Goal: Find specific page/section: Find specific page/section

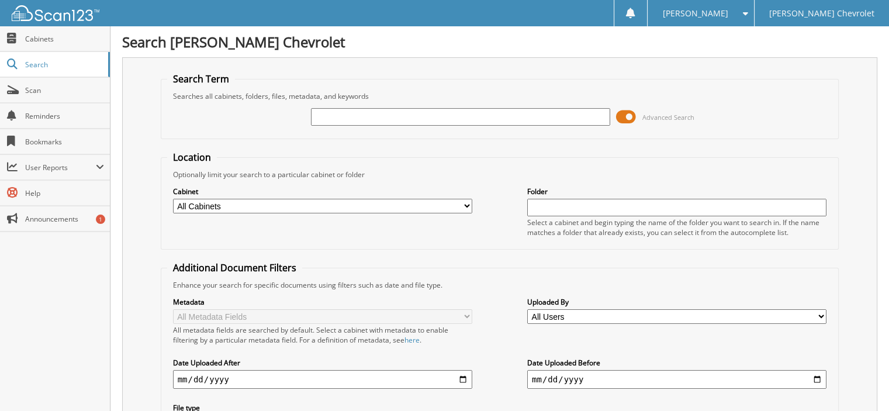
click at [339, 112] on input "text" at bounding box center [460, 117] width 299 height 18
type input "[PERSON_NAME]"
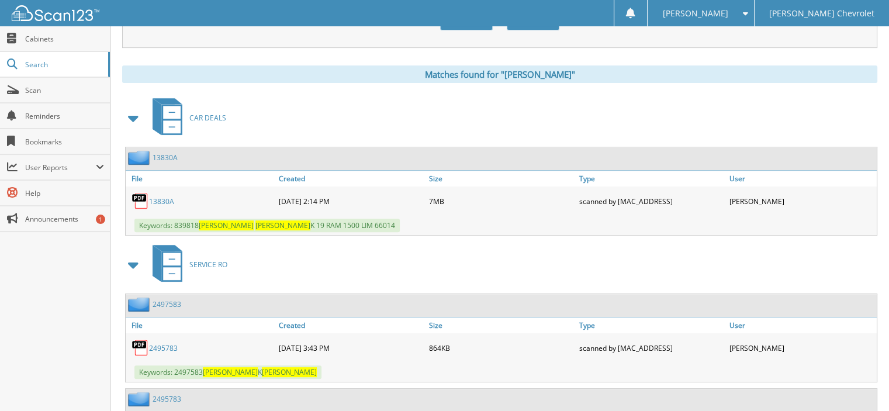
scroll to position [468, 0]
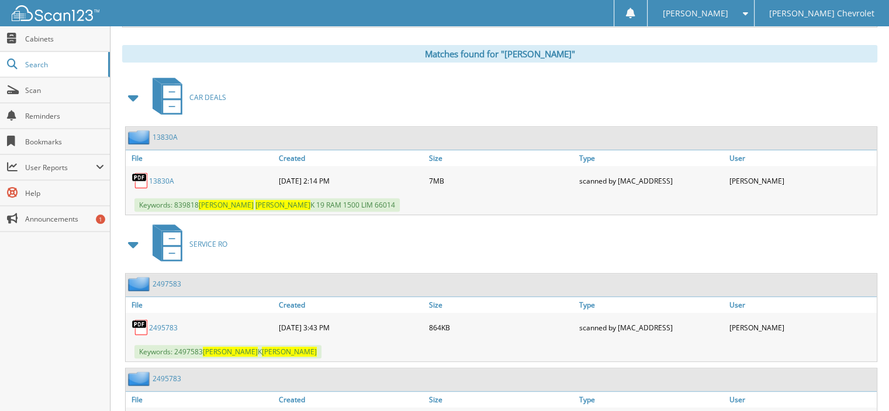
click at [172, 176] on link "13830A" at bounding box center [161, 181] width 25 height 10
click at [79, 96] on link "Scan" at bounding box center [55, 90] width 110 height 25
